Goal: Check status: Check status

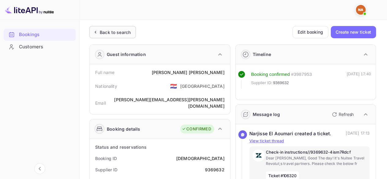
click at [102, 31] on div "Back to search" at bounding box center [115, 32] width 31 height 6
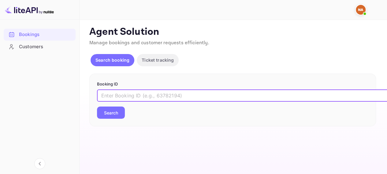
click at [194, 97] on input "text" at bounding box center [250, 96] width 306 height 12
paste input "8949491"
type input "8949491"
click at [116, 114] on button "Search" at bounding box center [111, 113] width 28 height 12
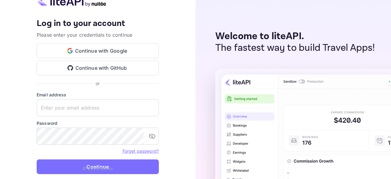
type input "[EMAIL_ADDRESS][DOMAIN_NAME]"
click at [99, 165] on p "© 2025 Nuitee" at bounding box center [98, 168] width 31 height 6
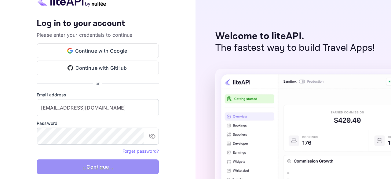
click at [98, 163] on button "Continue" at bounding box center [98, 166] width 122 height 15
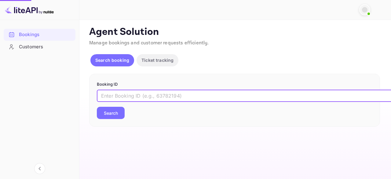
click at [191, 94] on input "text" at bounding box center [250, 96] width 306 height 12
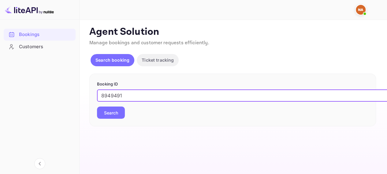
type input "8949491"
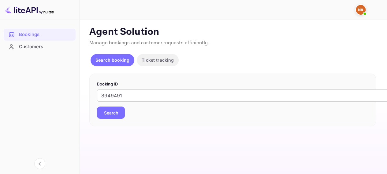
click at [116, 109] on button "Search" at bounding box center [111, 113] width 28 height 12
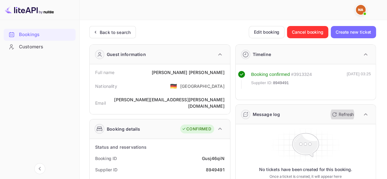
click at [340, 112] on p "Refresh" at bounding box center [345, 114] width 15 height 6
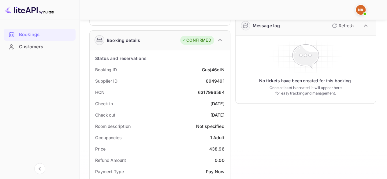
scroll to position [87, 0]
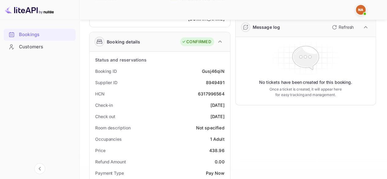
click at [266, 84] on p "No tickets have been created for this booking." at bounding box center [305, 82] width 93 height 6
drag, startPoint x: 266, startPoint y: 84, endPoint x: 341, endPoint y: 78, distance: 75.4
click at [341, 78] on div "No tickets have been created for this booking. Once a ticket is created, it wil…" at bounding box center [305, 70] width 135 height 63
click at [361, 61] on div "No tickets have been created for this booking. Once a ticket is created, it wil…" at bounding box center [305, 70] width 135 height 63
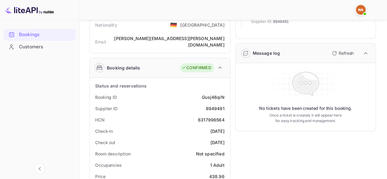
scroll to position [0, 0]
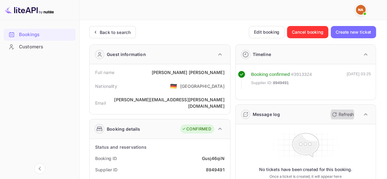
click at [350, 110] on button "Refresh" at bounding box center [342, 114] width 28 height 10
click at [349, 114] on p "Refresh" at bounding box center [345, 114] width 15 height 6
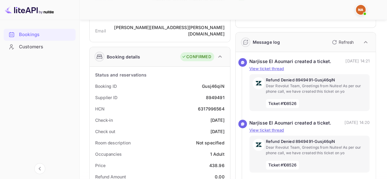
scroll to position [72, 0]
click at [339, 42] on p "Refresh" at bounding box center [345, 42] width 15 height 6
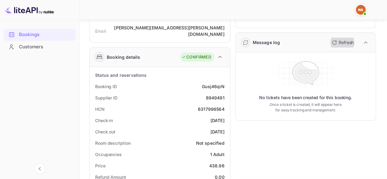
click at [339, 42] on p "Refresh" at bounding box center [345, 42] width 15 height 6
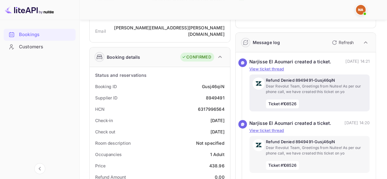
scroll to position [0, 0]
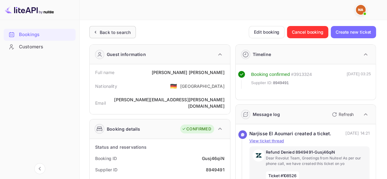
click at [98, 32] on div "Back to search" at bounding box center [111, 32] width 39 height 6
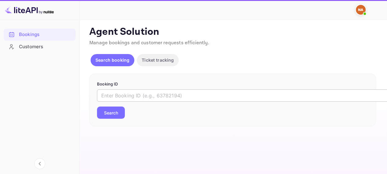
click at [145, 98] on input "text" at bounding box center [250, 96] width 306 height 12
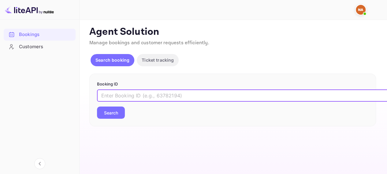
paste input "9420558"
type input "9420558"
click at [97, 107] on button "Search" at bounding box center [111, 113] width 28 height 12
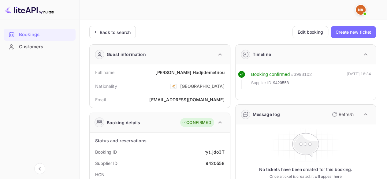
scroll to position [77, 0]
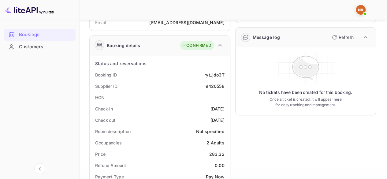
click at [339, 39] on p "Refresh" at bounding box center [345, 37] width 15 height 6
click at [347, 36] on p "Refresh" at bounding box center [345, 37] width 15 height 6
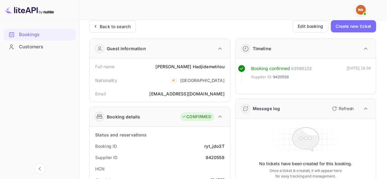
scroll to position [0, 0]
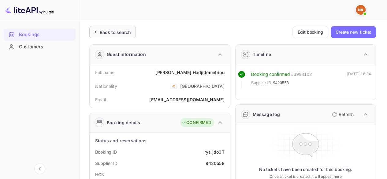
click at [101, 36] on div "Back to search" at bounding box center [112, 32] width 46 height 12
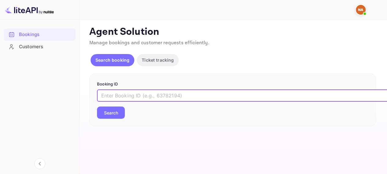
click at [177, 94] on input "text" at bounding box center [250, 96] width 306 height 12
paste input "9420558"
type input "9420558"
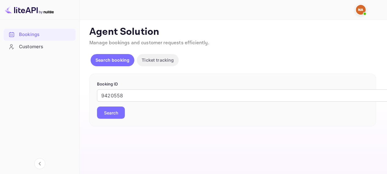
click at [117, 109] on button "Search" at bounding box center [111, 113] width 28 height 12
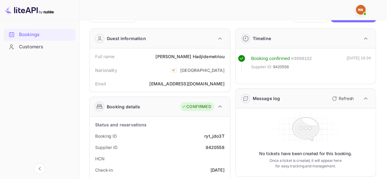
scroll to position [16, 0]
click at [336, 100] on icon "button" at bounding box center [333, 97] width 7 height 7
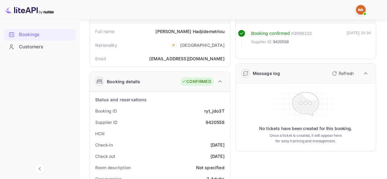
scroll to position [43, 0]
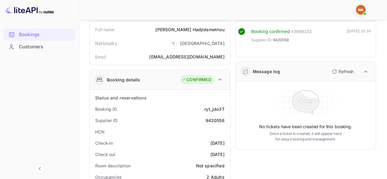
click at [343, 70] on p "Refresh" at bounding box center [345, 71] width 15 height 6
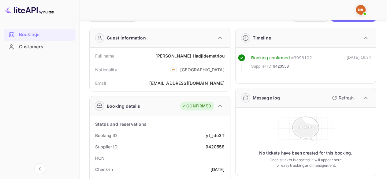
scroll to position [0, 0]
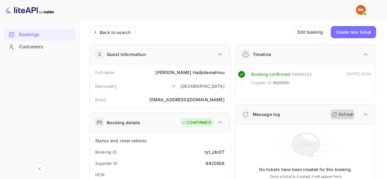
click at [338, 112] on p "Refresh" at bounding box center [345, 114] width 15 height 6
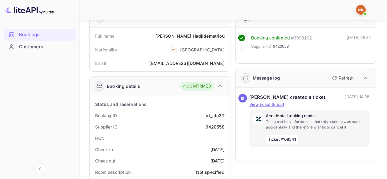
scroll to position [37, 0]
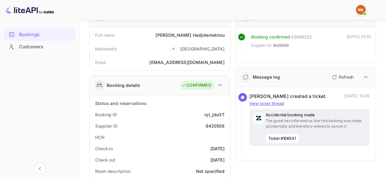
click at [293, 123] on p "The guest has informed us that this booking was made accidentally and therefore…" at bounding box center [316, 123] width 101 height 11
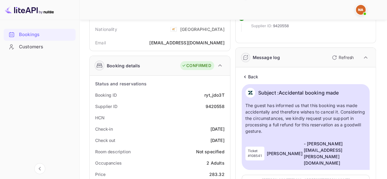
scroll to position [62, 0]
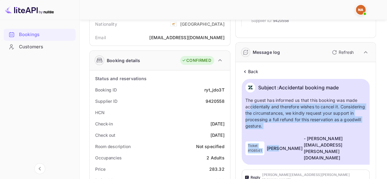
drag, startPoint x: 250, startPoint y: 104, endPoint x: 288, endPoint y: 130, distance: 45.6
click at [288, 130] on div "Subject : Accidental booking made The guest has informed us that this booking w…" at bounding box center [305, 122] width 128 height 86
click at [289, 124] on p "The guest has informed us that this booking was made accidentally and therefore…" at bounding box center [305, 113] width 121 height 32
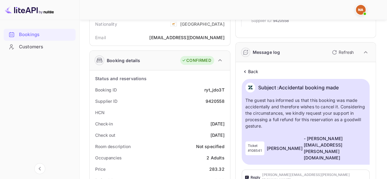
click at [288, 126] on p "The guest has informed us that this booking was made accidentally and therefore…" at bounding box center [305, 113] width 121 height 32
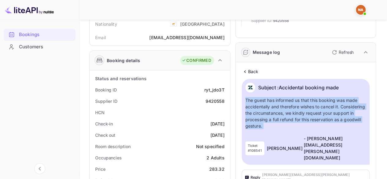
drag, startPoint x: 288, startPoint y: 126, endPoint x: 246, endPoint y: 96, distance: 51.2
click at [246, 96] on div "Subject : Accidental booking made The guest has informed us that this booking w…" at bounding box center [305, 122] width 128 height 86
click at [248, 102] on p "The guest has informed us that this booking was made accidentally and therefore…" at bounding box center [305, 113] width 121 height 32
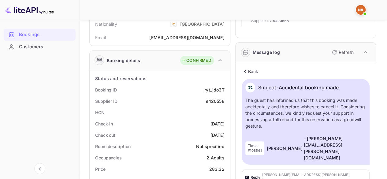
click at [290, 124] on p "The guest has informed us that this booking was made accidentally and therefore…" at bounding box center [305, 113] width 121 height 32
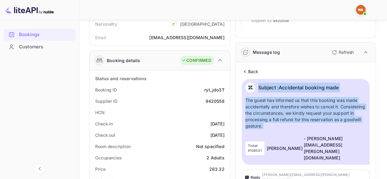
drag, startPoint x: 290, startPoint y: 124, endPoint x: 241, endPoint y: 93, distance: 58.0
click at [241, 93] on div "Back Subject : Accidental booking made The guest has informed us that this book…" at bounding box center [305, 138] width 135 height 148
click at [253, 101] on p "The guest has informed us that this booking was made accidentally and therefore…" at bounding box center [305, 113] width 121 height 32
